Goal: Find contact information: Find contact information

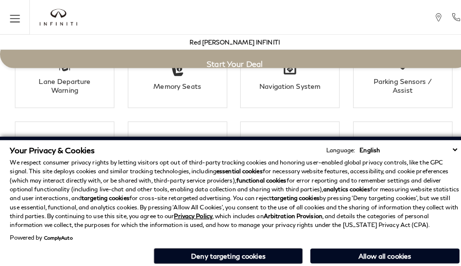
scroll to position [1663, 0]
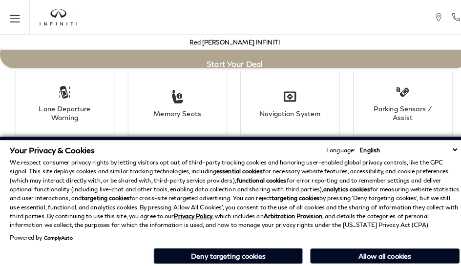
click at [244, 160] on p "We respect consumer privacy rights by letting visitors opt out of third-party t…" at bounding box center [231, 190] width 442 height 70
click at [244, 219] on p "We respect consumer privacy rights by letting visitors opt out of third-party t…" at bounding box center [231, 190] width 442 height 70
click at [44, 111] on li "Lane Departure Warning" at bounding box center [64, 101] width 98 height 64
click at [391, 160] on p "We respect consumer privacy rights by letting visitors opt out of third-party t…" at bounding box center [231, 190] width 442 height 70
click at [391, 185] on p "We respect consumer privacy rights by letting visitors opt out of third-party t…" at bounding box center [231, 190] width 442 height 70
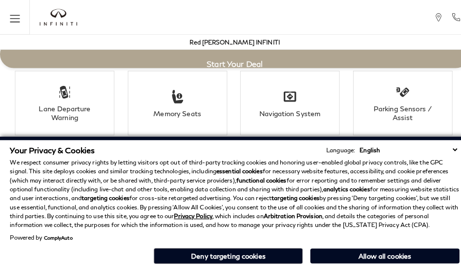
click at [391, 263] on div "Your Privacy & Cookies Language: English Spanish / Español English / United Kin…" at bounding box center [231, 202] width 446 height 123
click at [367, 160] on p "We respect consumer privacy rights by letting visitors opt out of third-party t…" at bounding box center [231, 190] width 442 height 70
click at [367, 185] on p "We respect consumer privacy rights by letting visitors opt out of third-party t…" at bounding box center [231, 190] width 442 height 70
click at [367, 263] on div "Your Privacy & Cookies Language: English Spanish / Español English / United Kin…" at bounding box center [231, 202] width 446 height 123
click at [440, 160] on p "We respect consumer privacy rights by letting visitors opt out of third-party t…" at bounding box center [231, 190] width 442 height 70
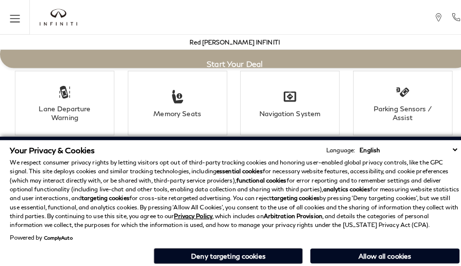
click at [440, 185] on p "We respect consumer privacy rights by letting visitors opt out of third-party t…" at bounding box center [231, 190] width 442 height 70
click at [440, 263] on div "Your Privacy & Cookies Language: English Spanish / Español English / United Kin…" at bounding box center [231, 202] width 446 height 123
click at [416, 160] on p "We respect consumer privacy rights by letting visitors opt out of third-party t…" at bounding box center [231, 190] width 442 height 70
click at [416, 185] on p "We respect consumer privacy rights by letting visitors opt out of third-party t…" at bounding box center [231, 190] width 442 height 70
click at [318, 160] on p "We respect consumer privacy rights by letting visitors opt out of third-party t…" at bounding box center [231, 190] width 442 height 70
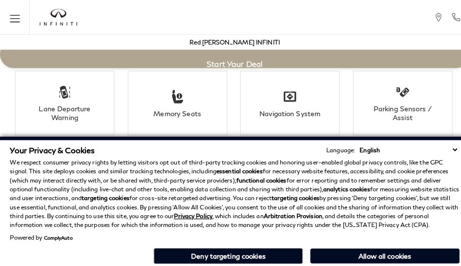
click at [318, 185] on strong "analytics cookies" at bounding box center [341, 185] width 46 height 7
click at [318, 263] on div "Your Privacy & Cookies Language: English Spanish / Español English / United Kin…" at bounding box center [231, 202] width 446 height 123
click at [220, 160] on p "We respect consumer privacy rights by letting visitors opt out of third-party t…" at bounding box center [231, 190] width 442 height 70
click at [220, 185] on p "We respect consumer privacy rights by letting visitors opt out of third-party t…" at bounding box center [231, 190] width 442 height 70
click at [220, 263] on div "Your Privacy & Cookies Language: English Spanish / Español English / United Kin…" at bounding box center [231, 202] width 446 height 123
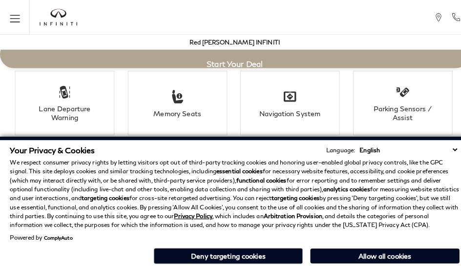
scroll to position [1872, 0]
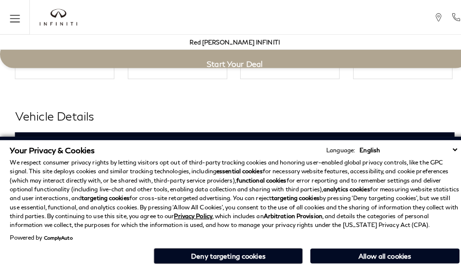
click at [22, 137] on h3 "Exterior" at bounding box center [226, 142] width 409 height 10
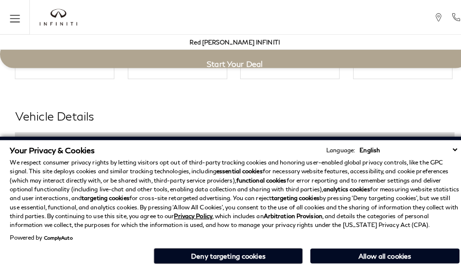
click at [171, 146] on div "Your Privacy & Cookies Language: English Spanish / Español English / United Kin…" at bounding box center [231, 147] width 442 height 9
click at [22, 137] on h3 "Exterior" at bounding box center [226, 142] width 409 height 10
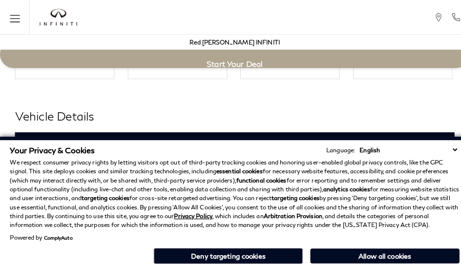
click at [22, 137] on h3 "Exterior" at bounding box center [226, 142] width 409 height 10
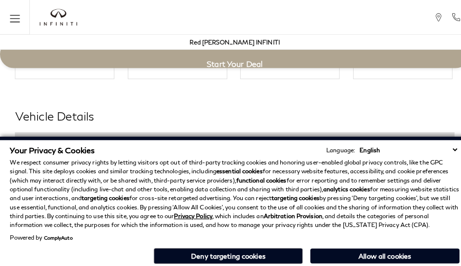
click at [244, 105] on h2 "Vehicle Details" at bounding box center [231, 114] width 432 height 18
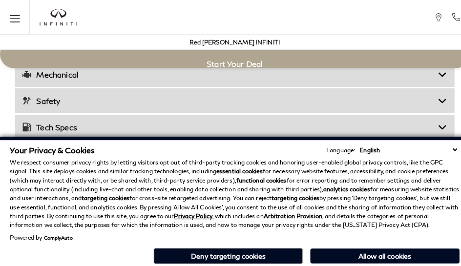
scroll to position [1540, 0]
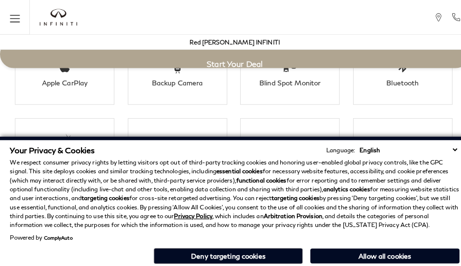
click link "Call sales Phone Number 719-215-8318" at bounding box center [0, 0] width 0 height 0
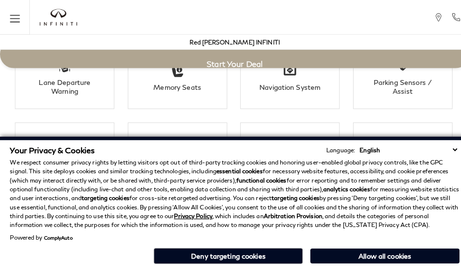
scroll to position [1696, 0]
